Goal: Register for event/course

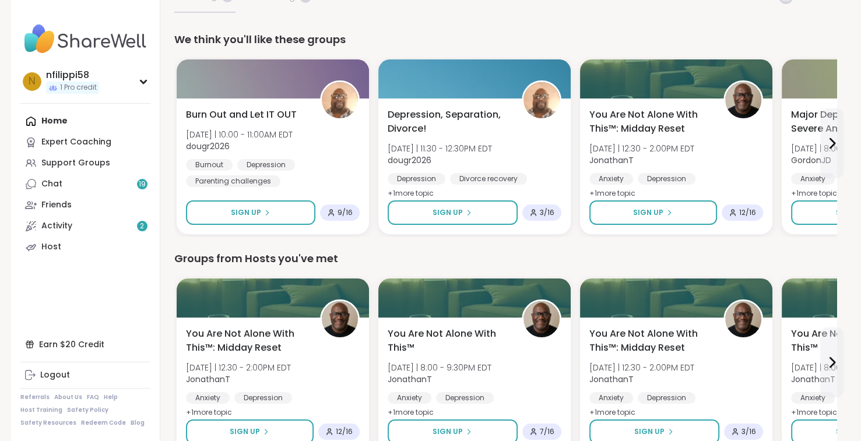
scroll to position [140, 0]
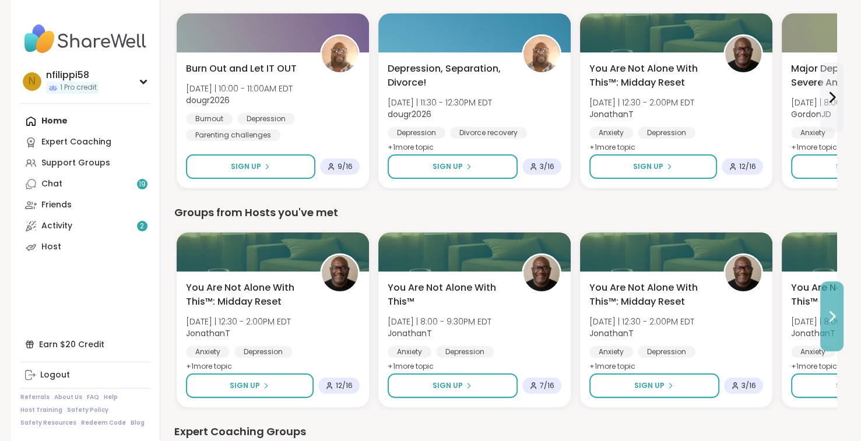
click at [832, 318] on icon at bounding box center [832, 316] width 5 height 9
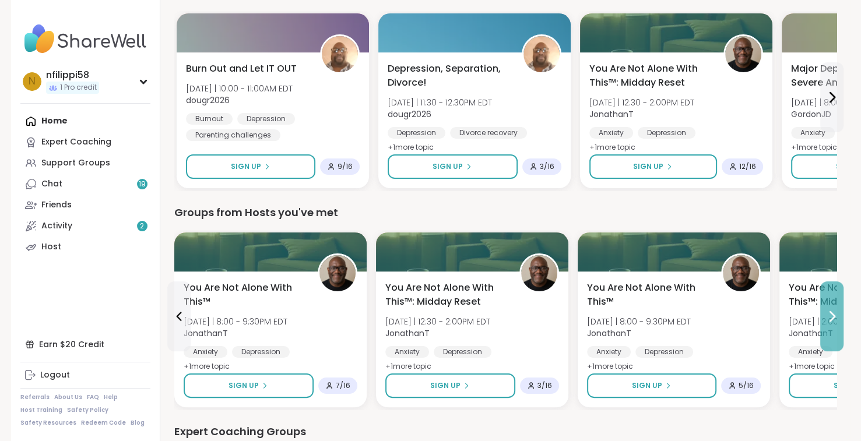
click at [830, 317] on icon at bounding box center [832, 316] width 14 height 14
click at [829, 315] on icon at bounding box center [832, 316] width 14 height 14
click at [178, 316] on icon at bounding box center [179, 316] width 14 height 14
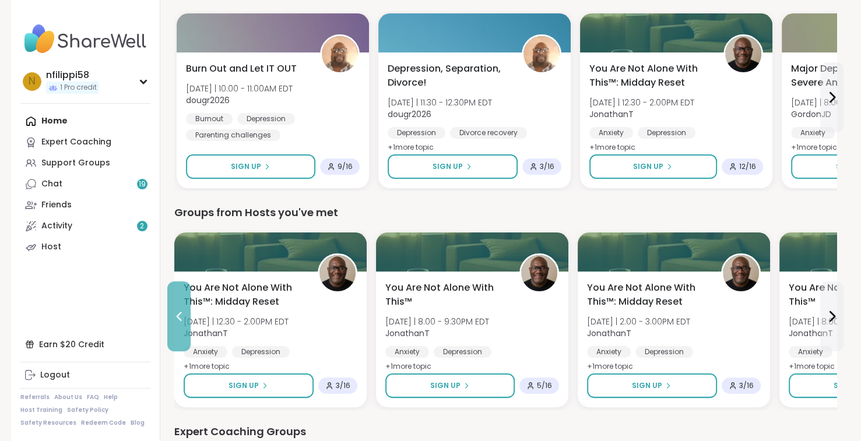
click at [178, 316] on icon at bounding box center [179, 316] width 14 height 14
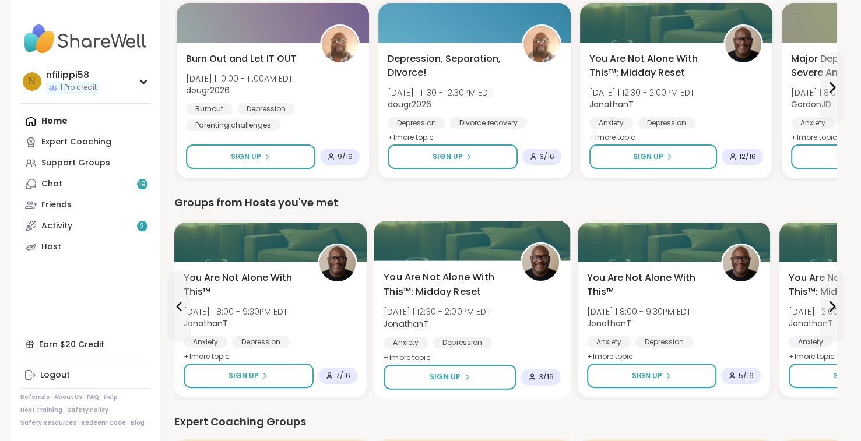
scroll to position [149, 0]
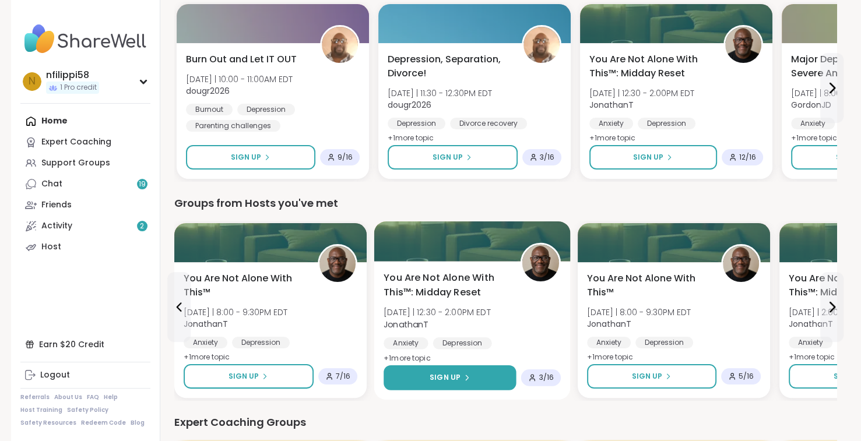
click at [465, 376] on icon at bounding box center [466, 377] width 2 height 5
click at [403, 357] on span "+ 1 more topic" at bounding box center [406, 357] width 47 height 9
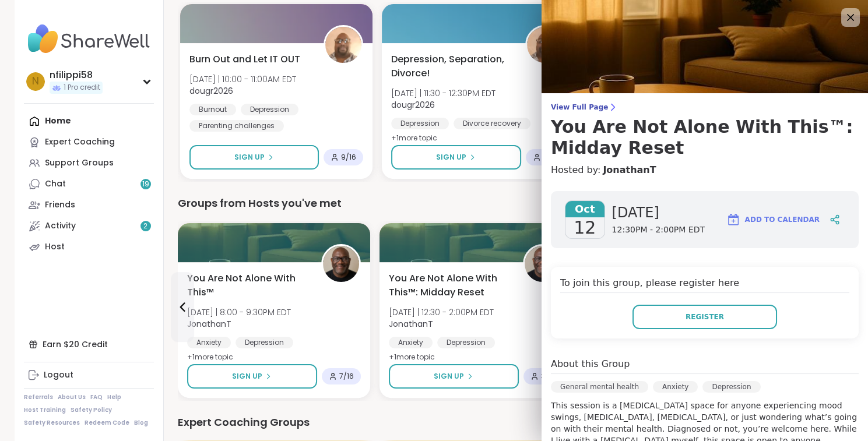
click at [590, 325] on div "Register" at bounding box center [704, 317] width 289 height 24
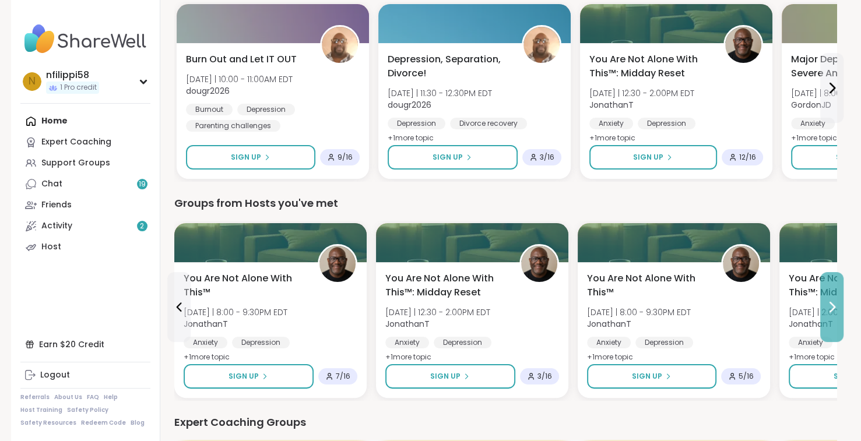
click at [830, 306] on icon at bounding box center [832, 307] width 14 height 14
click at [178, 304] on icon at bounding box center [179, 307] width 14 height 14
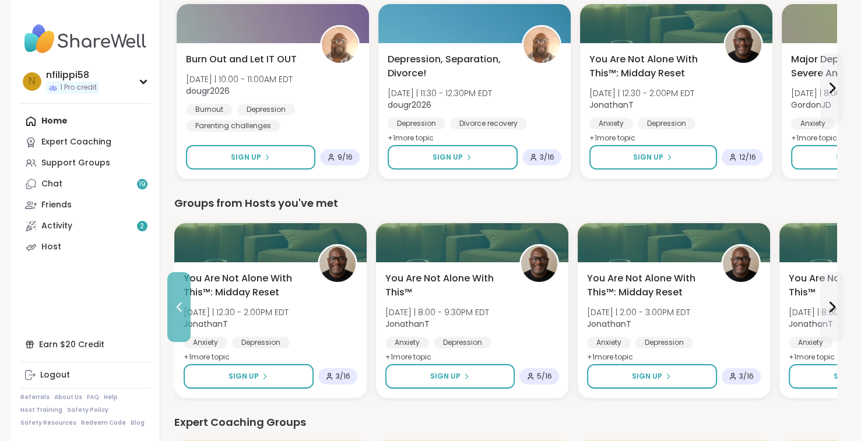
click at [179, 306] on icon at bounding box center [179, 307] width 14 height 14
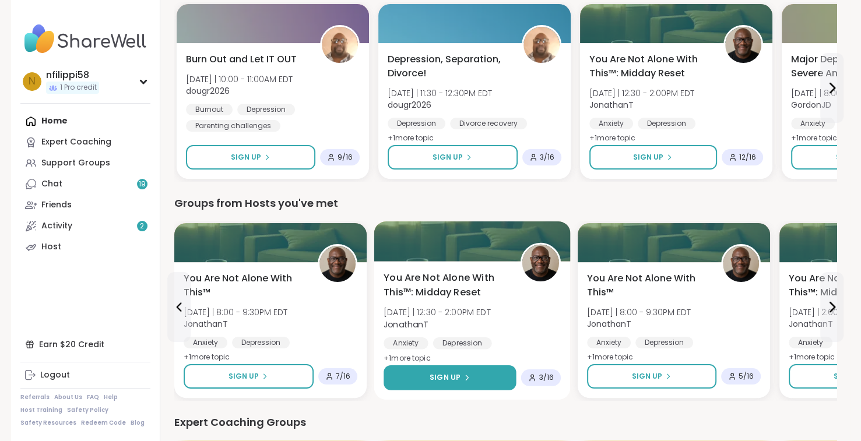
click at [449, 375] on span "Sign Up" at bounding box center [444, 377] width 31 height 10
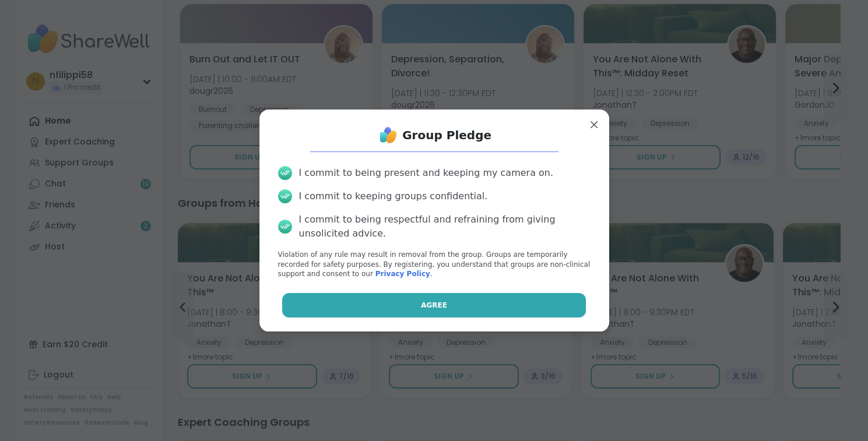
click at [430, 305] on span "Agree" at bounding box center [434, 305] width 26 height 10
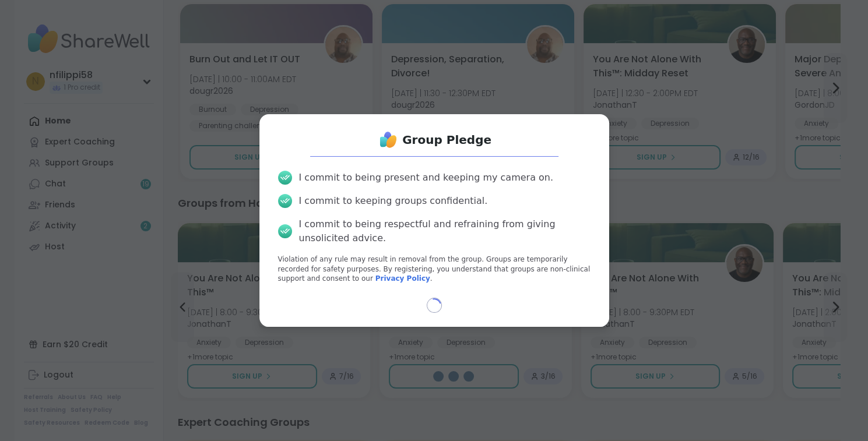
select select "**"
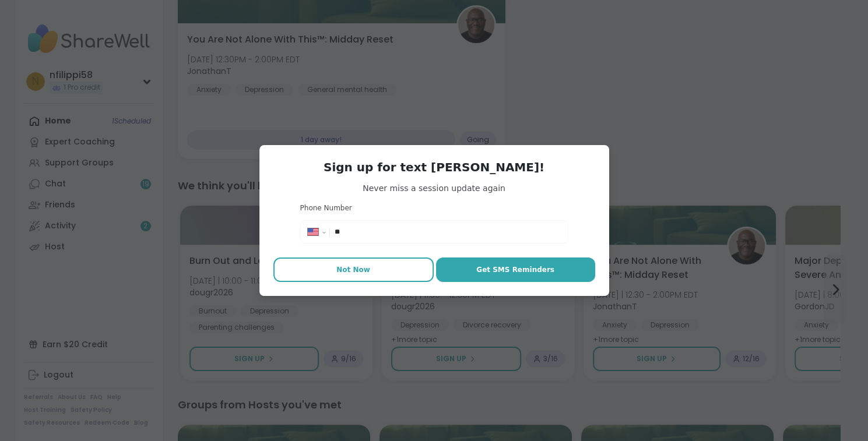
click at [357, 272] on span "Not Now" at bounding box center [353, 270] width 34 height 10
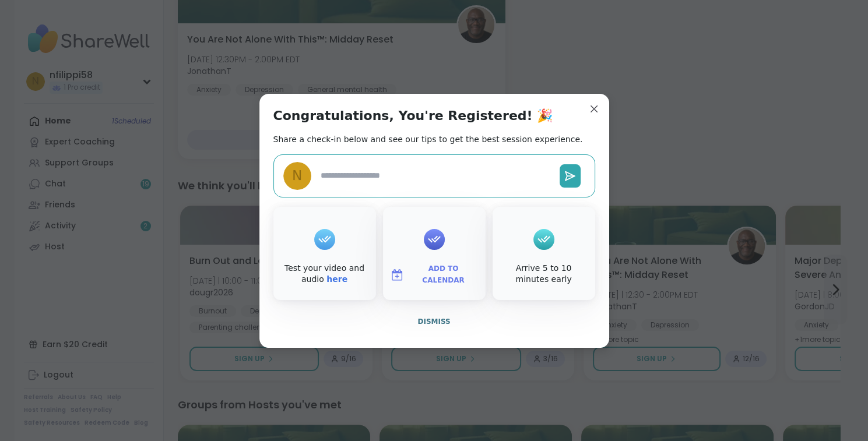
click at [451, 275] on span "Add to Calendar" at bounding box center [443, 274] width 70 height 23
click at [450, 277] on span "Add to Calendar" at bounding box center [443, 274] width 70 height 23
click at [326, 280] on link "here" at bounding box center [336, 278] width 21 height 9
click at [320, 173] on textarea at bounding box center [435, 176] width 239 height 22
type textarea "*"
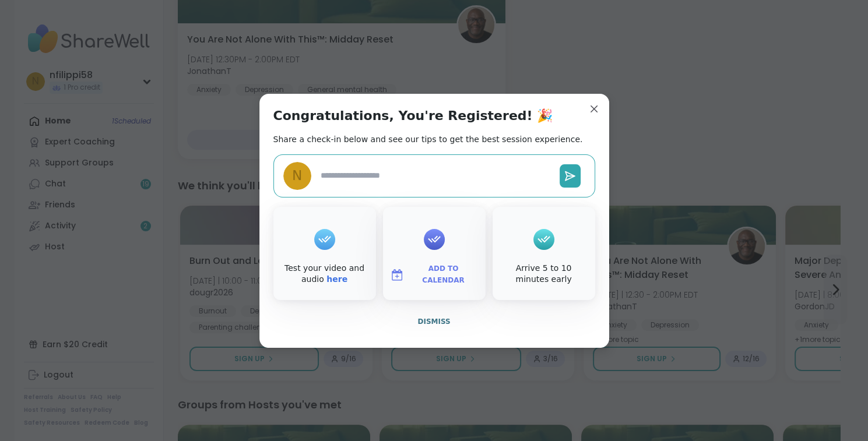
type textarea "*"
type textarea "**"
type textarea "*"
type textarea "***"
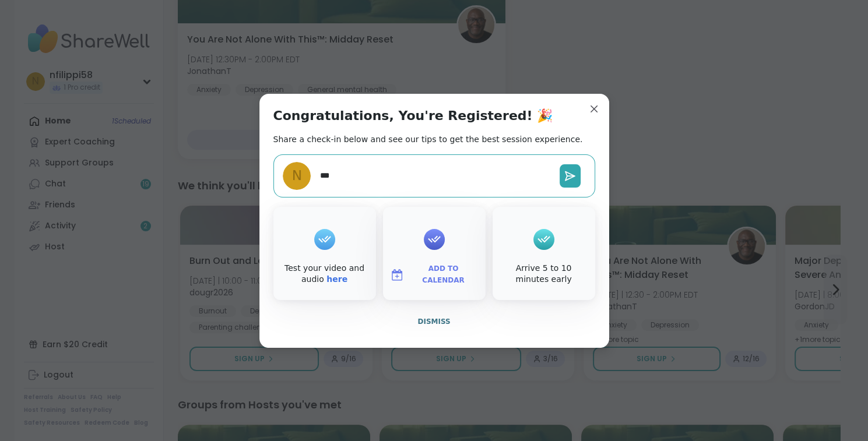
type textarea "*"
type textarea "****"
type textarea "*"
type textarea "*****"
click at [564, 178] on icon at bounding box center [570, 176] width 12 height 12
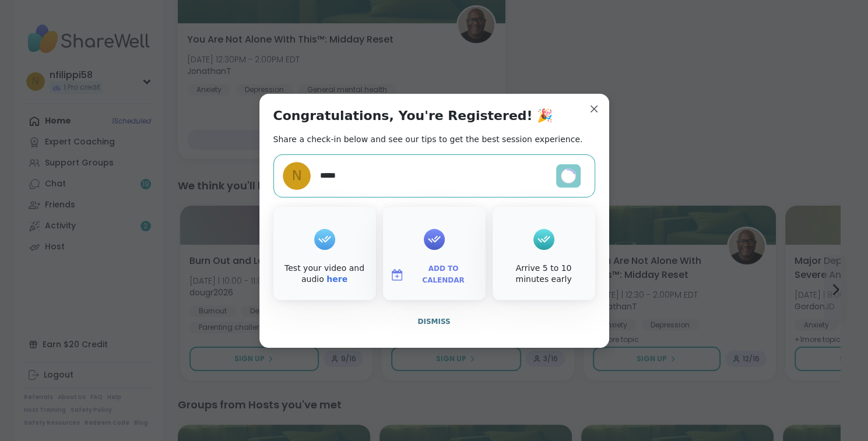
type textarea "*"
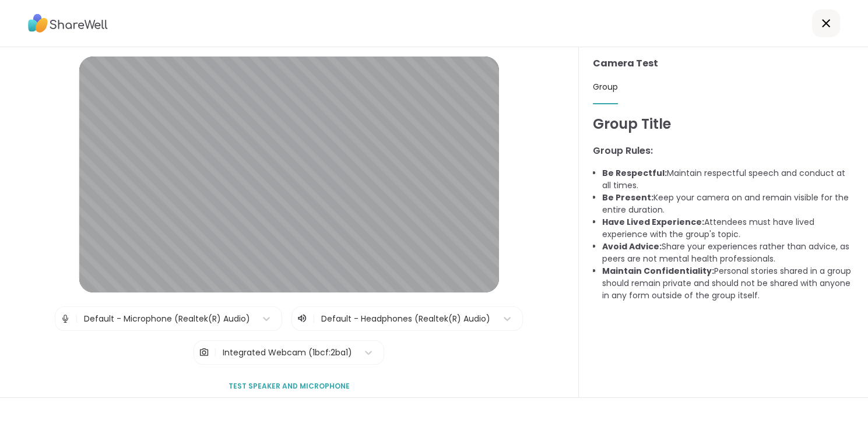
click at [324, 385] on span "Test speaker and microphone" at bounding box center [288, 386] width 121 height 10
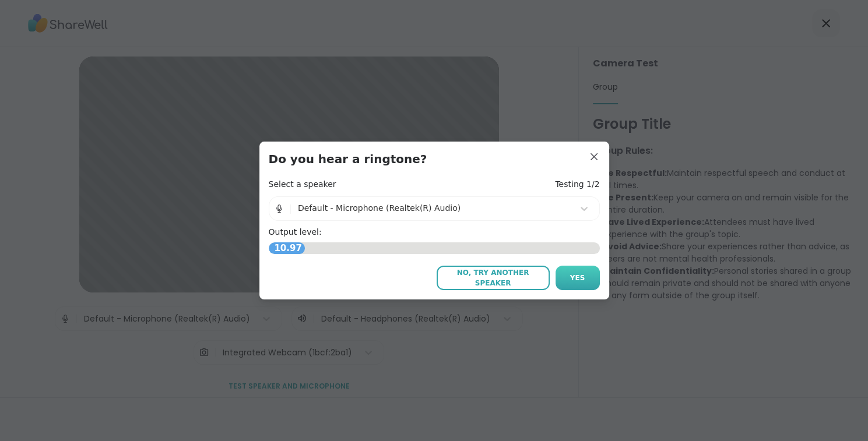
click at [562, 279] on button "Yes" at bounding box center [577, 278] width 44 height 24
